Goal: Task Accomplishment & Management: Complete application form

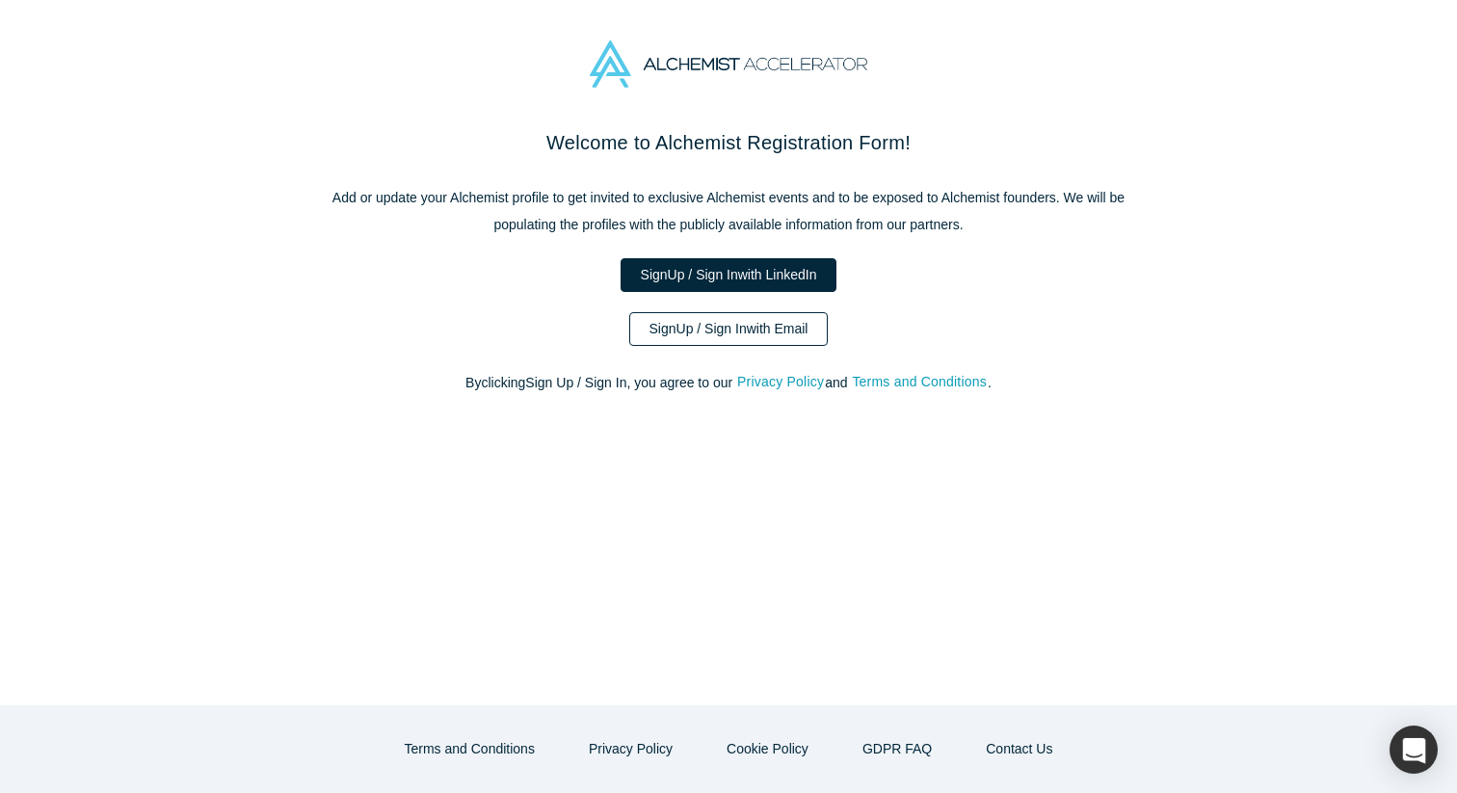
click at [803, 330] on link "Sign Up / Sign In with Email" at bounding box center [728, 329] width 199 height 34
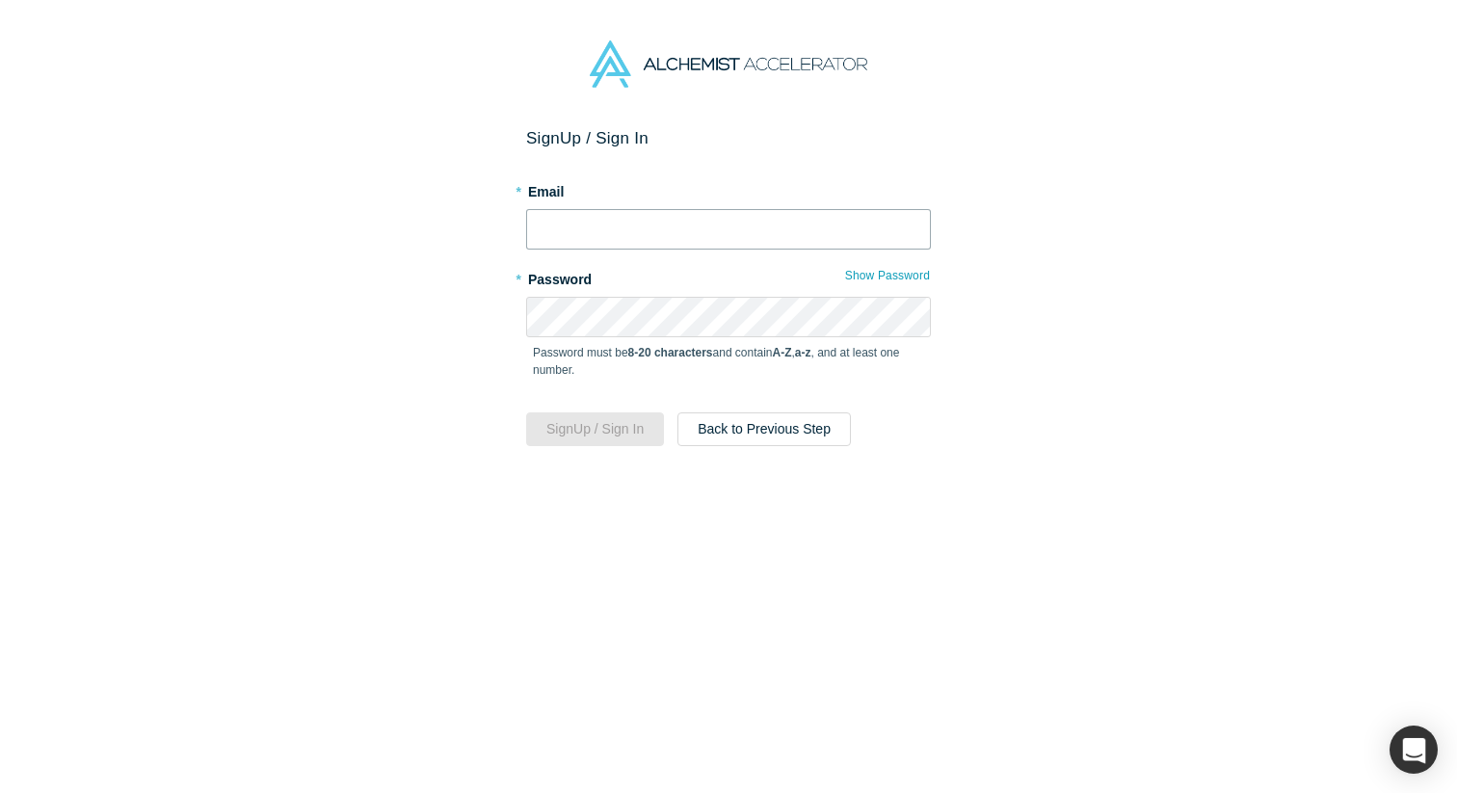
click at [674, 235] on input "text" at bounding box center [728, 229] width 405 height 40
type input "[EMAIL_ADDRESS][DOMAIN_NAME]"
click at [633, 426] on button "Sign Up / Sign In" at bounding box center [595, 429] width 138 height 34
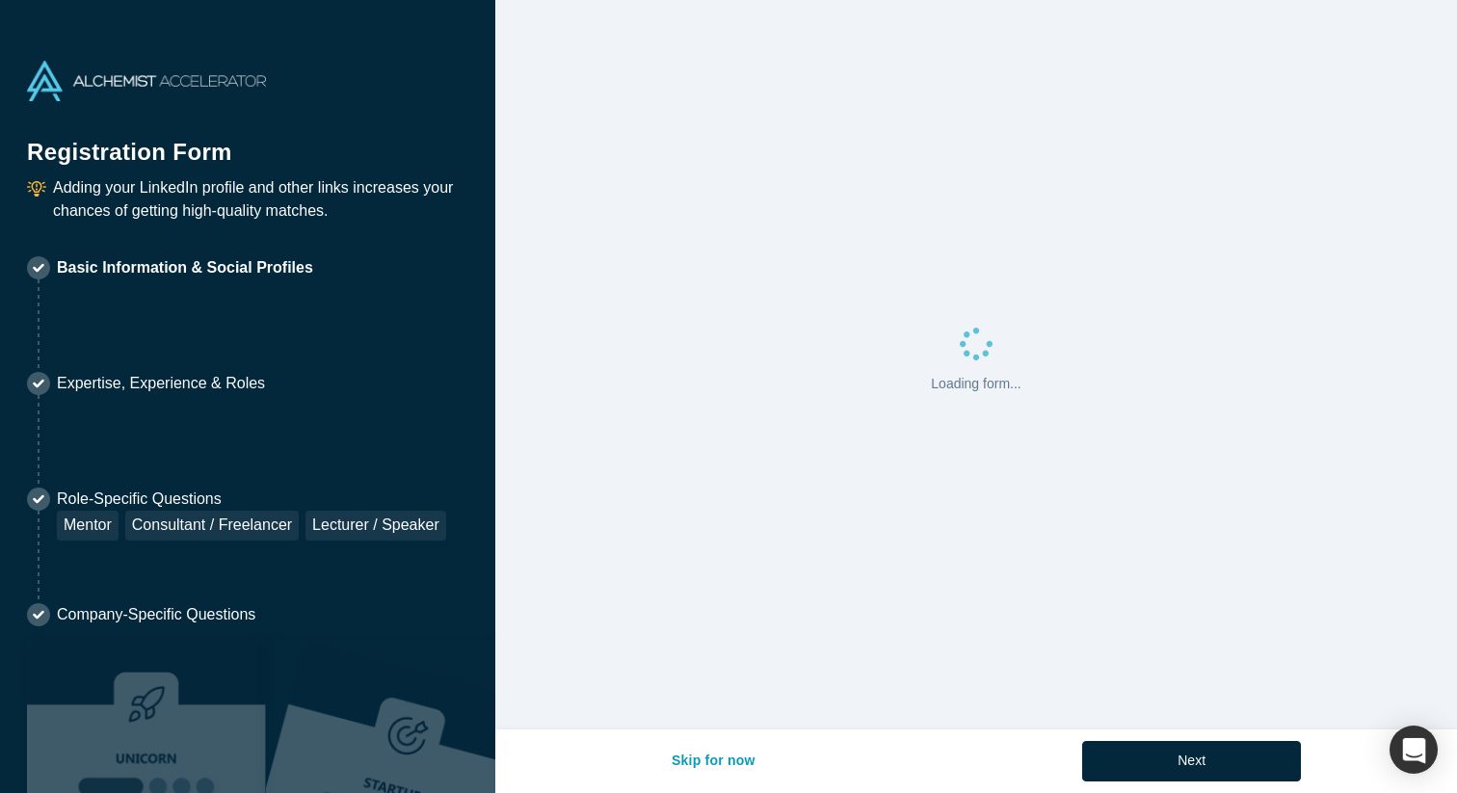
select select "US"
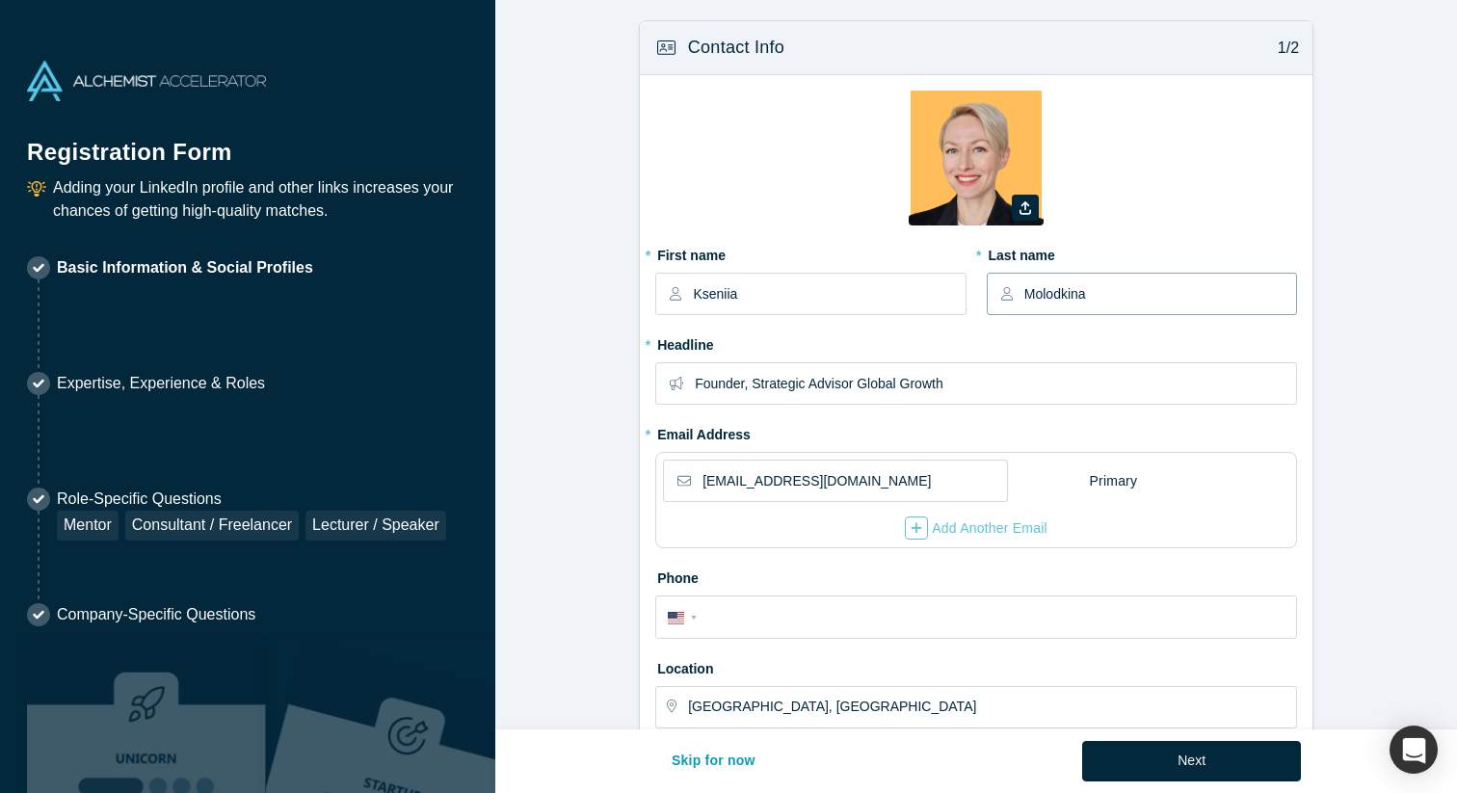
scroll to position [574, 0]
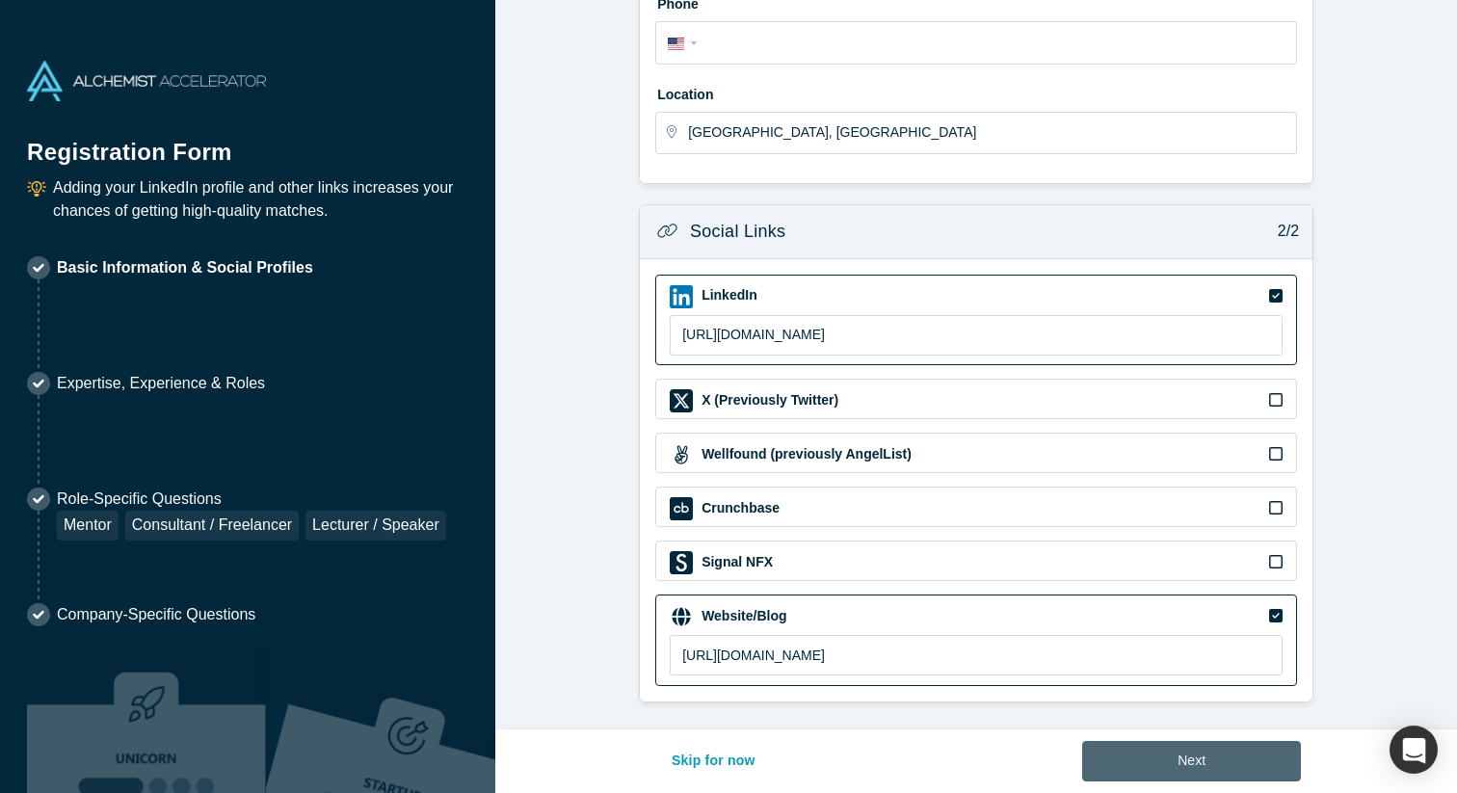
click at [1193, 756] on button "Next" at bounding box center [1191, 761] width 219 height 40
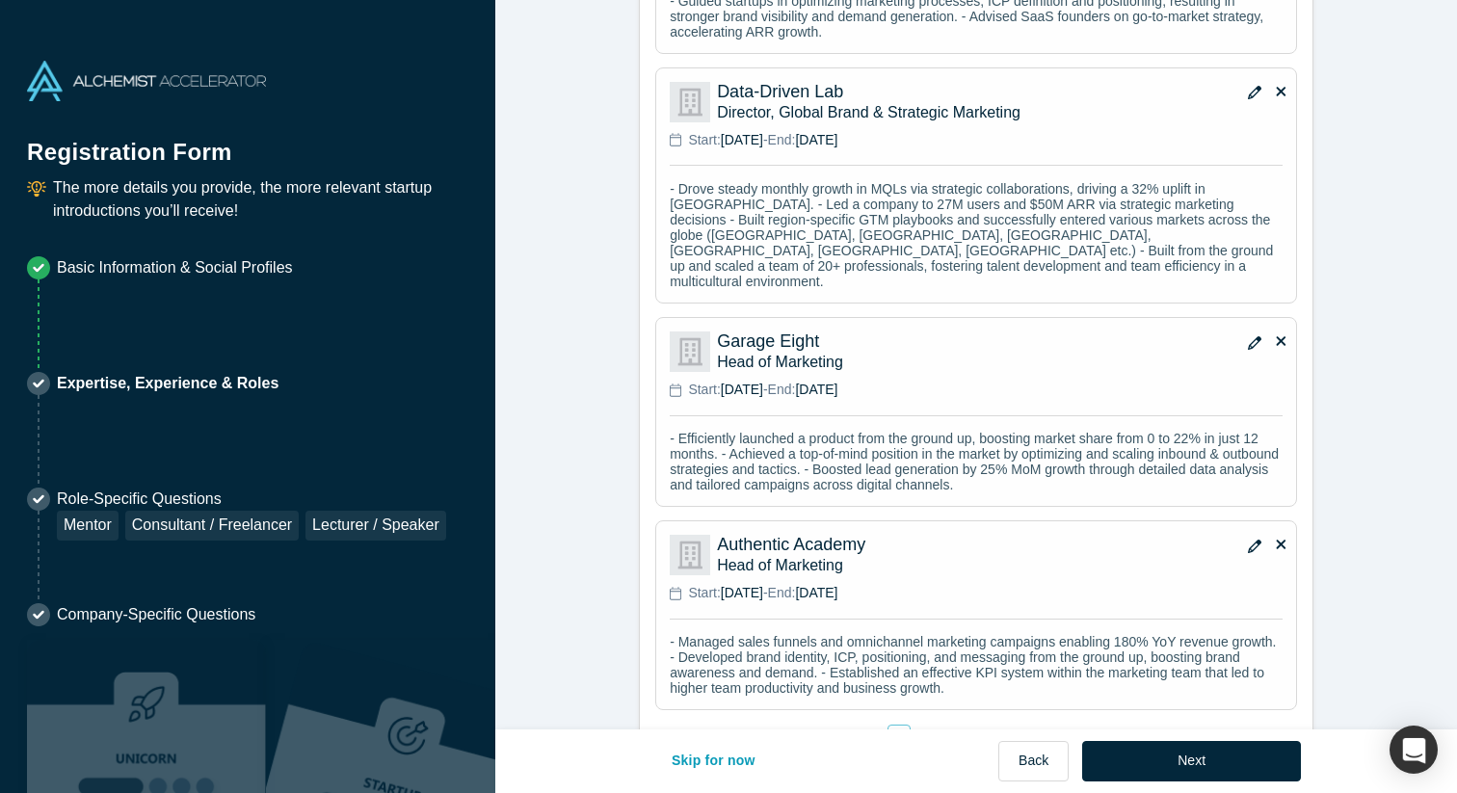
scroll to position [1955, 0]
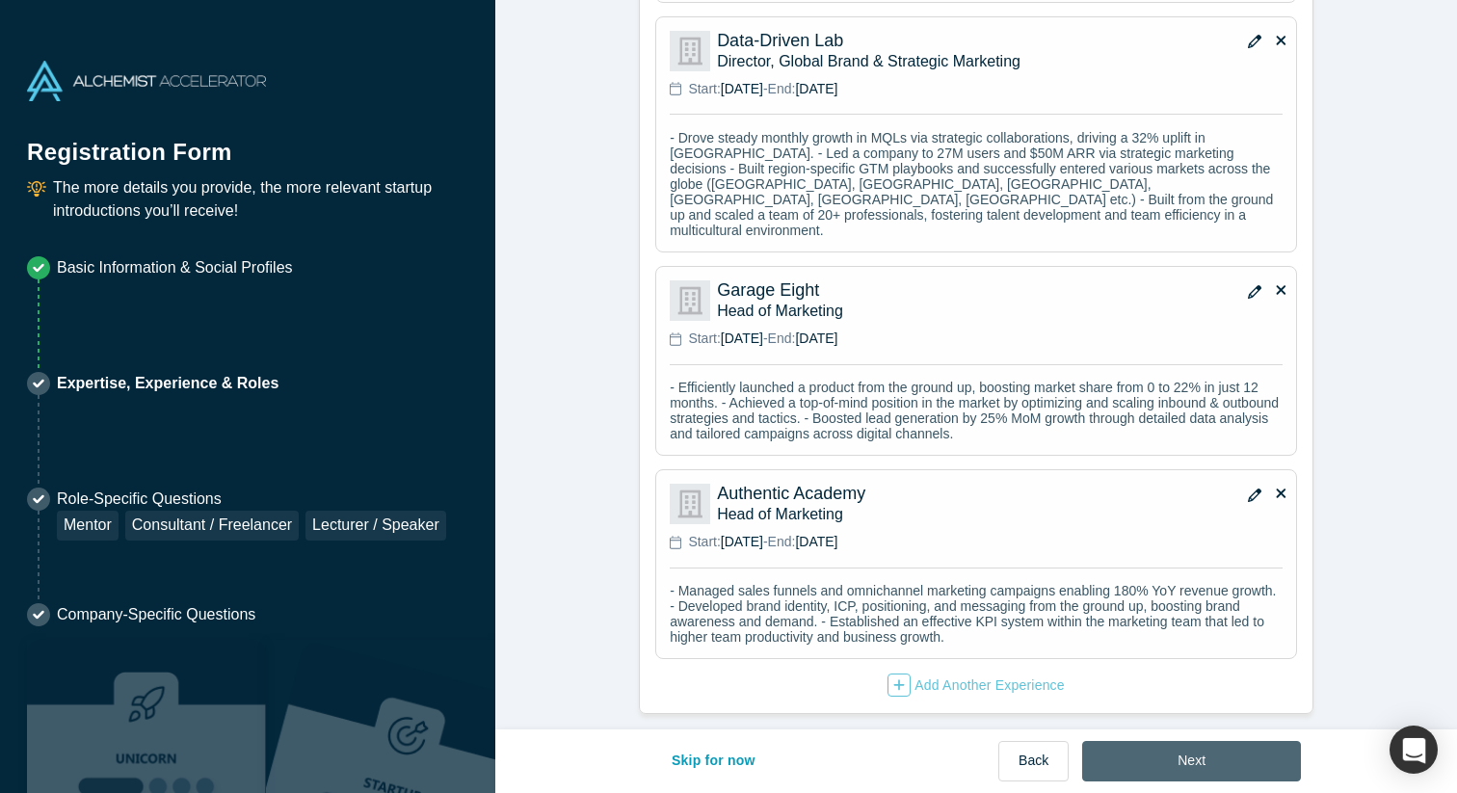
click at [1139, 771] on button "Next" at bounding box center [1191, 761] width 219 height 40
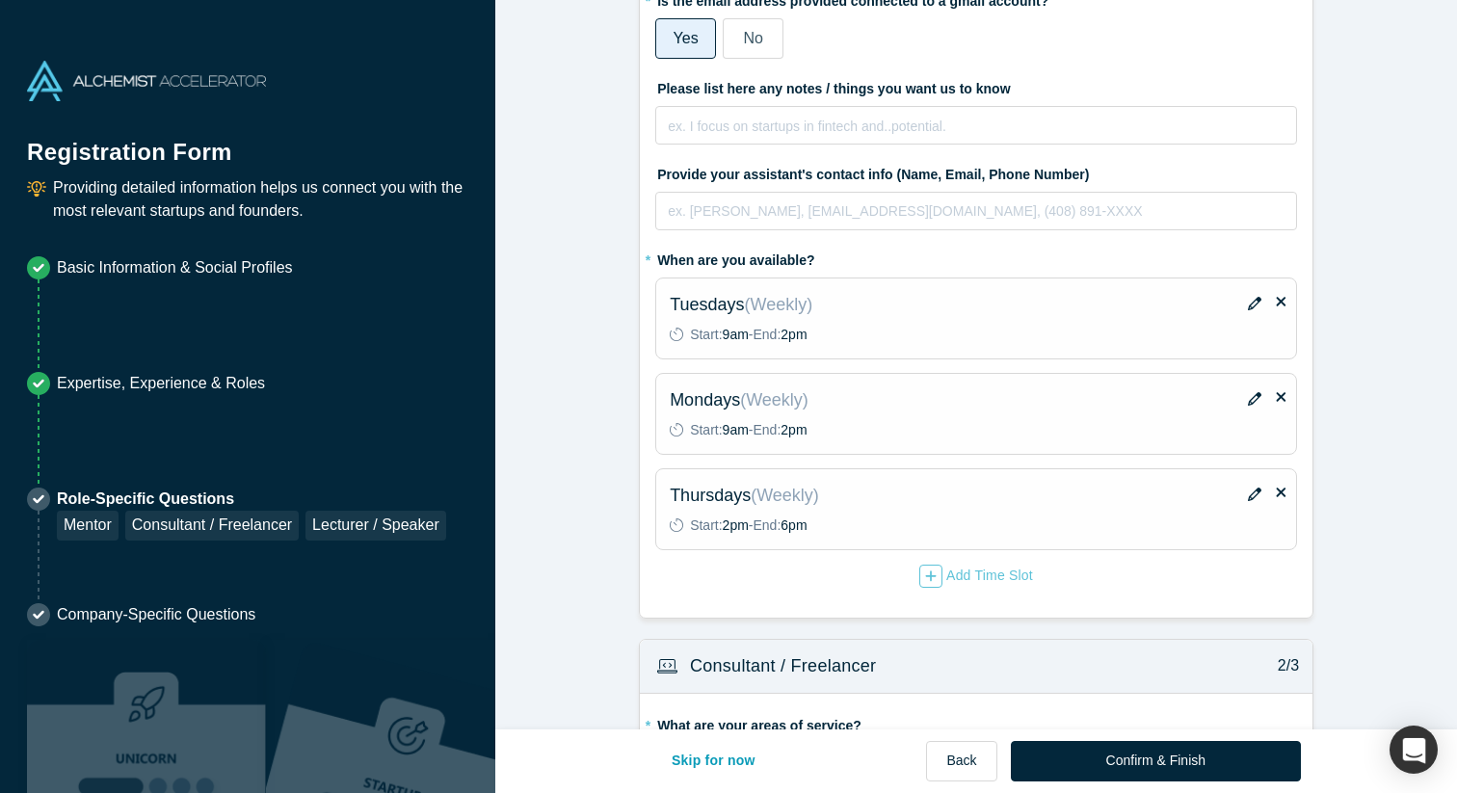
scroll to position [401, 0]
